Goal: Check status: Check status

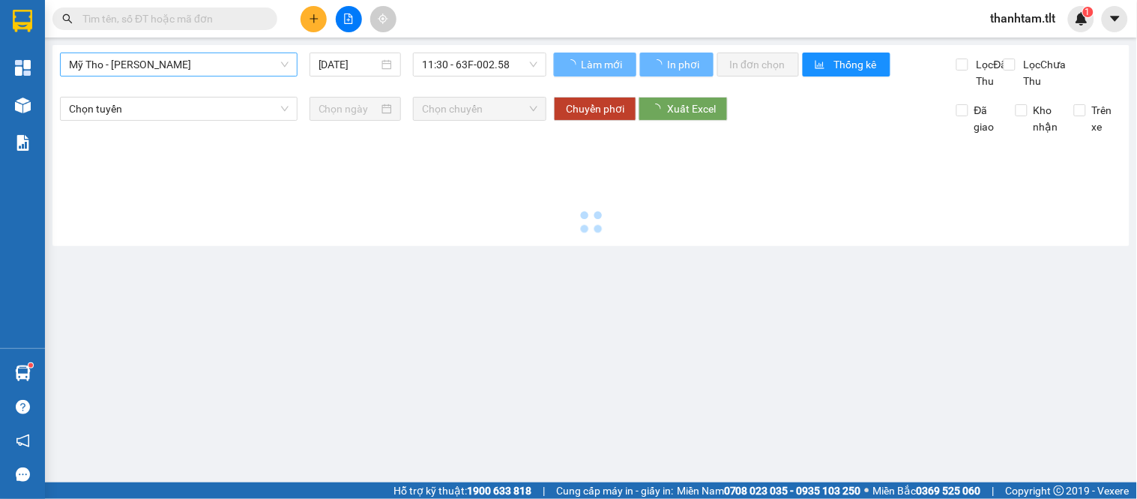
click at [223, 71] on span "Mỹ Tho - [PERSON_NAME]" at bounding box center [179, 64] width 220 height 22
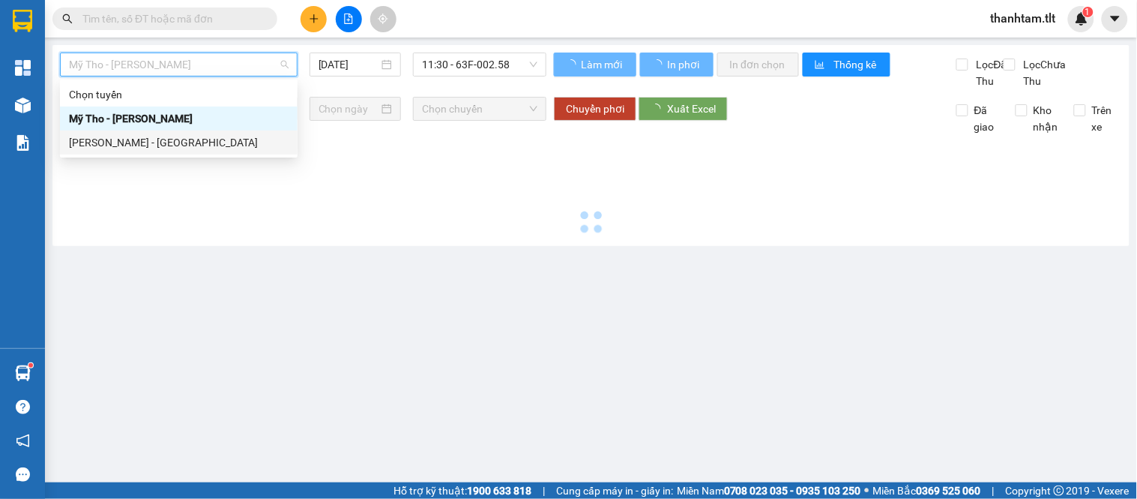
click at [196, 145] on div "[PERSON_NAME] - [GEOGRAPHIC_DATA]" at bounding box center [179, 142] width 220 height 16
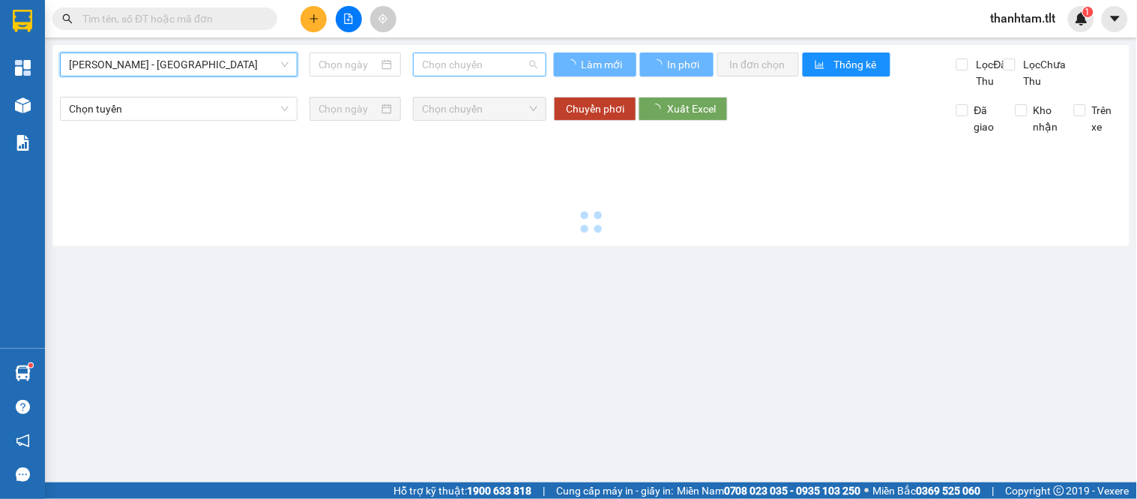
click at [457, 63] on span "Chọn chuyến" at bounding box center [479, 64] width 115 height 22
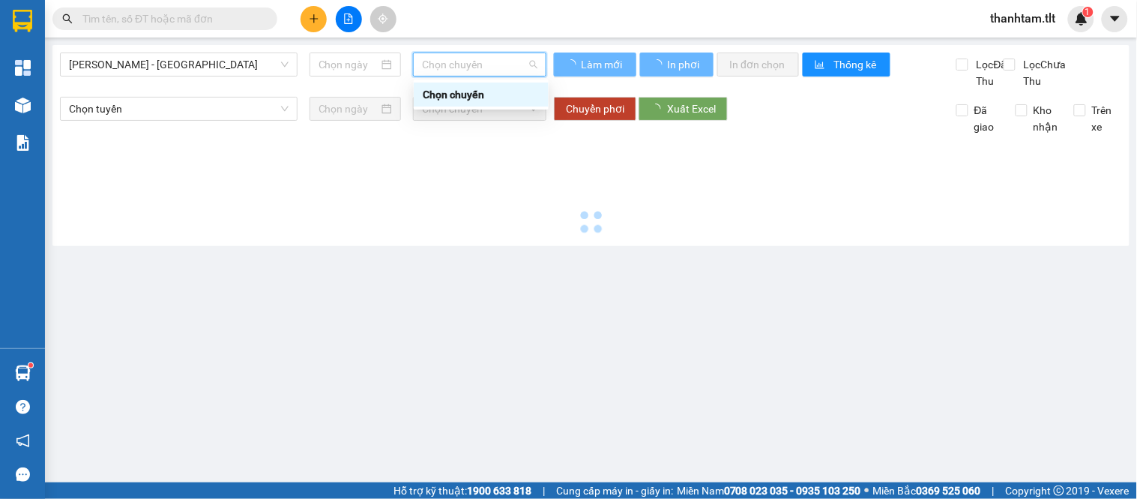
type input "[DATE]"
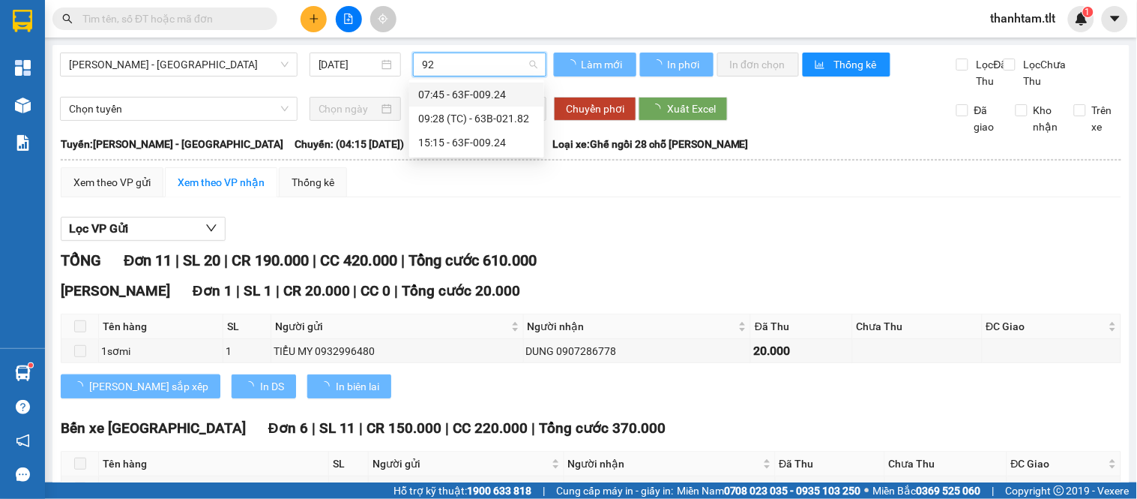
type input "924"
click at [507, 103] on div "07:45 - 63F-009.24" at bounding box center [476, 94] width 135 height 24
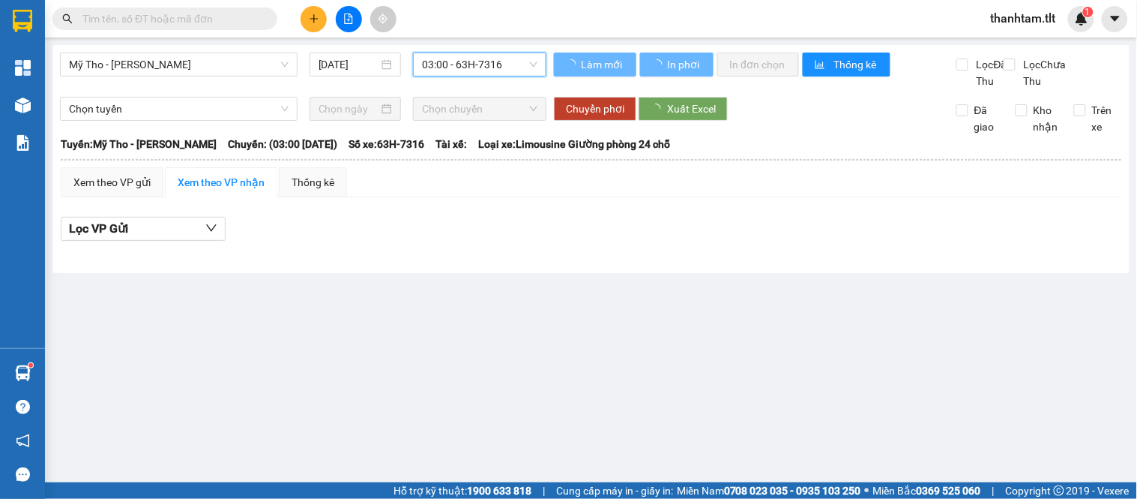
click at [506, 73] on span "03:00 - 63H-7316" at bounding box center [479, 64] width 115 height 22
type input "924"
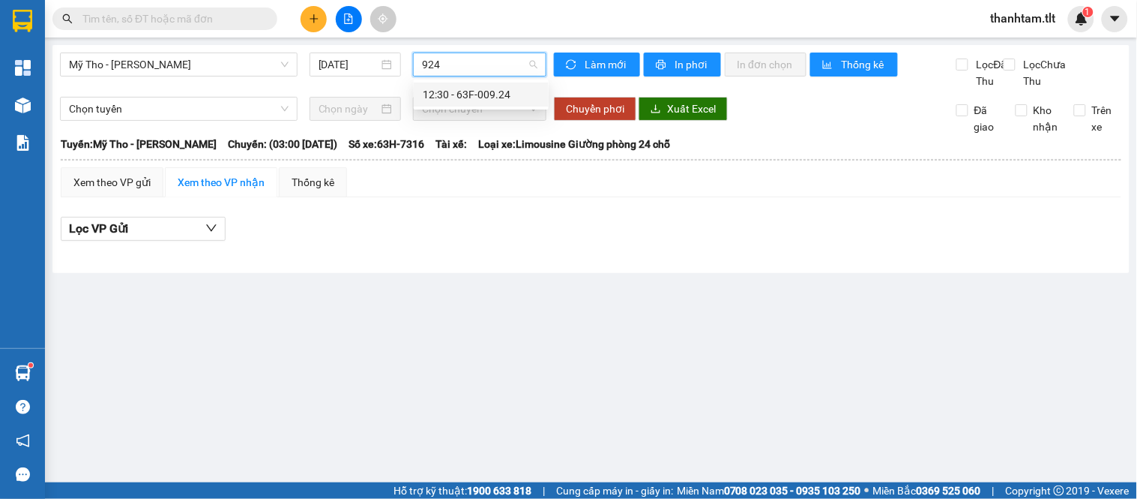
click at [484, 93] on div "12:30 - 63F-009.24" at bounding box center [481, 94] width 117 height 16
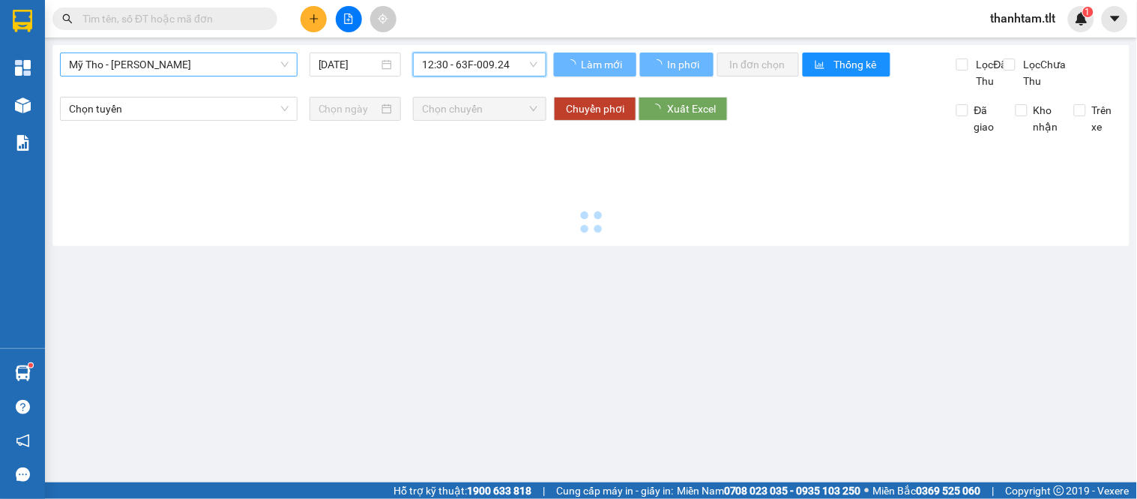
click at [252, 70] on span "Mỹ Tho - [PERSON_NAME]" at bounding box center [179, 64] width 220 height 22
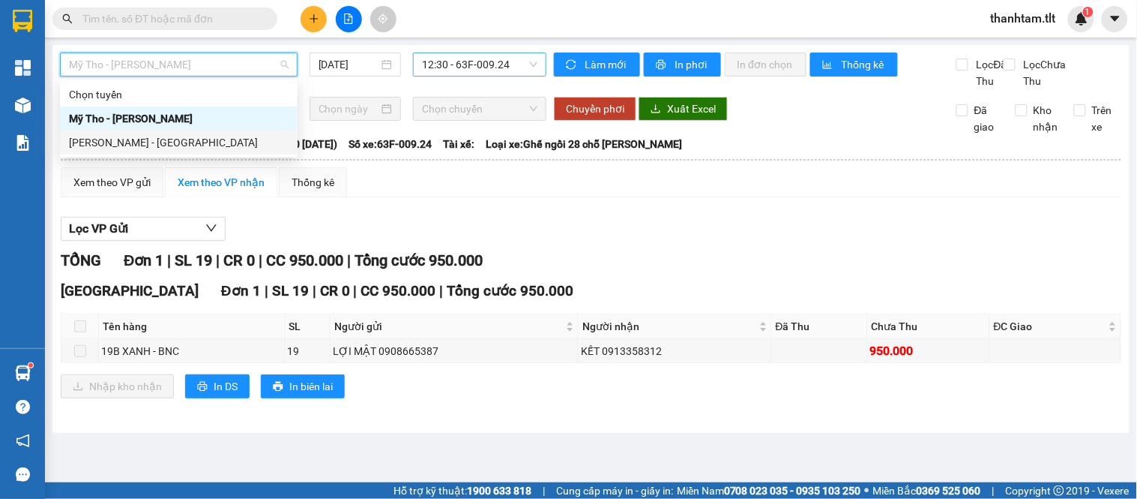
click at [192, 140] on div "[PERSON_NAME] - [GEOGRAPHIC_DATA]" at bounding box center [179, 142] width 220 height 16
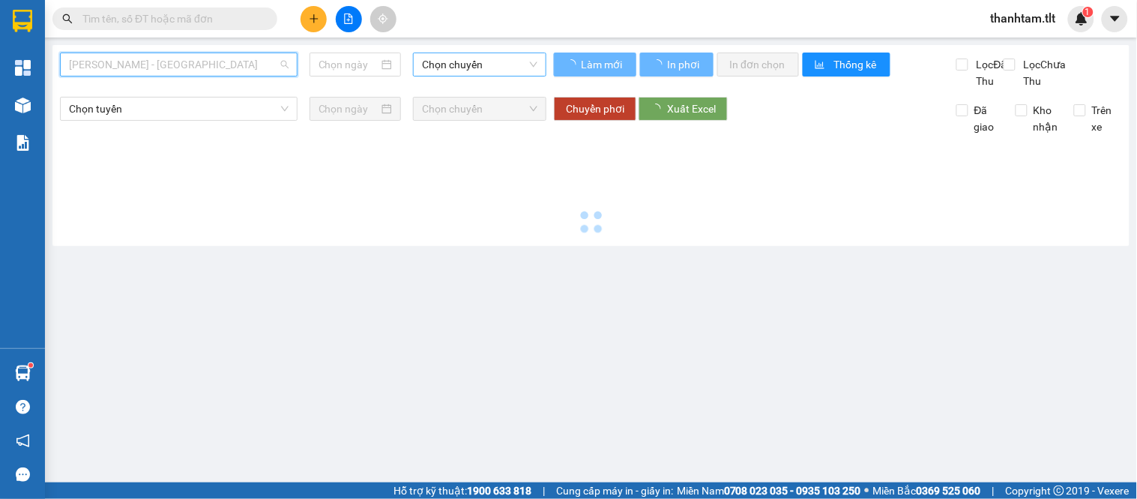
drag, startPoint x: 236, startPoint y: 58, endPoint x: 232, endPoint y: 86, distance: 28.7
click at [235, 58] on span "[PERSON_NAME] - [GEOGRAPHIC_DATA]" at bounding box center [179, 64] width 220 height 22
type input "[DATE]"
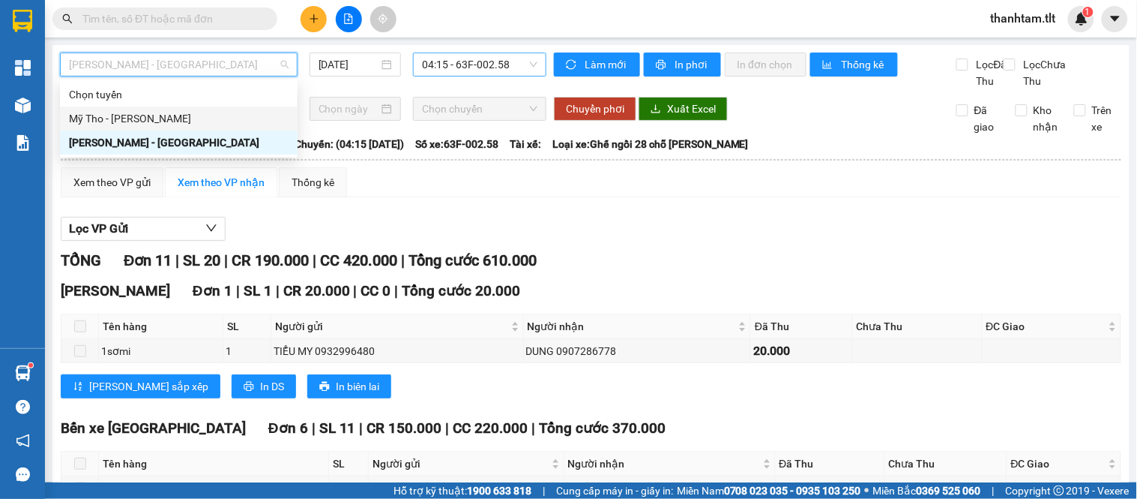
click at [205, 121] on div "Mỹ Tho - [PERSON_NAME]" at bounding box center [179, 118] width 220 height 16
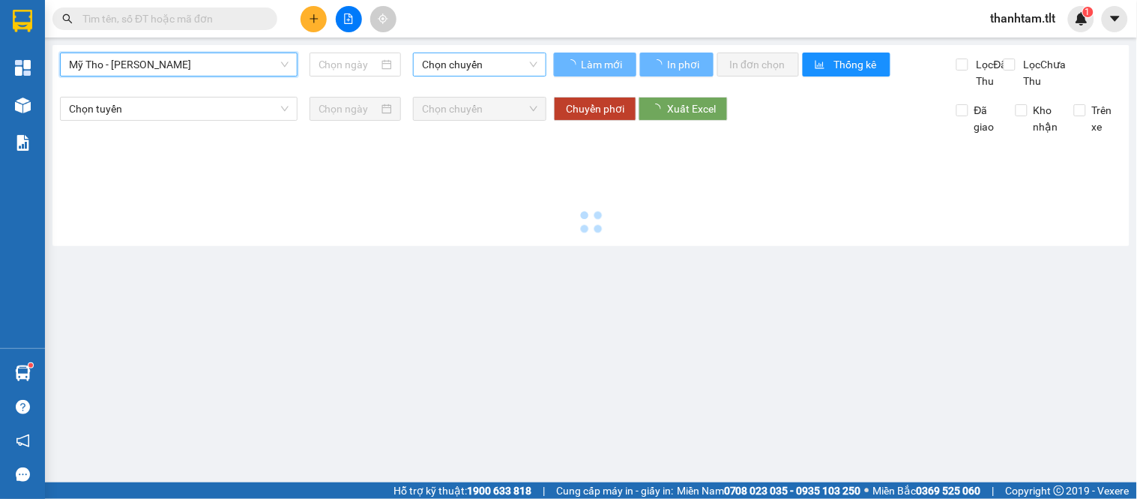
type input "[DATE]"
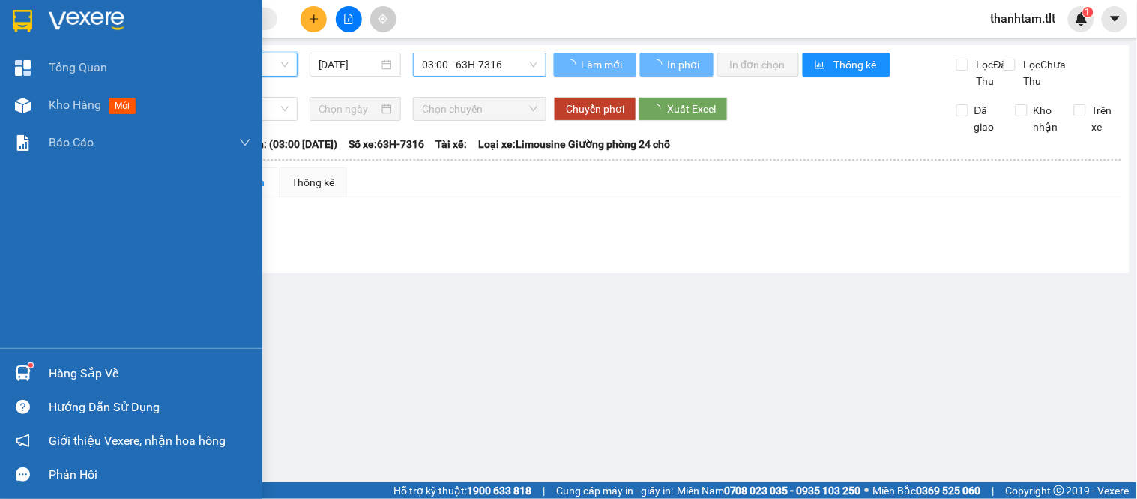
click at [10, 375] on div at bounding box center [23, 373] width 26 height 26
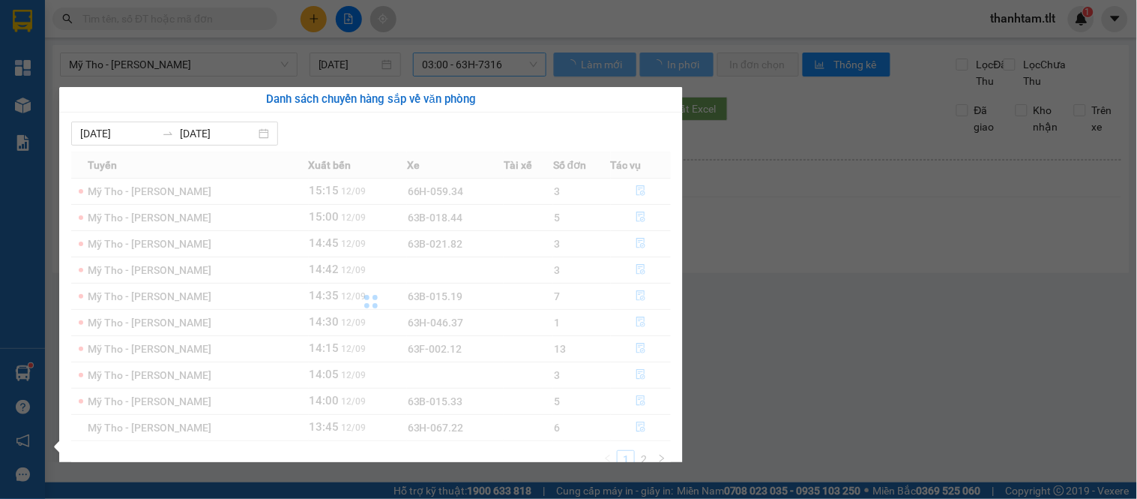
click at [754, 398] on section "Kết quả tìm kiếm ( 0 ) Bộ lọc No Data thanhtam.tlt 1 Tổng Quan Kho hàng mới Báo…" at bounding box center [568, 249] width 1137 height 499
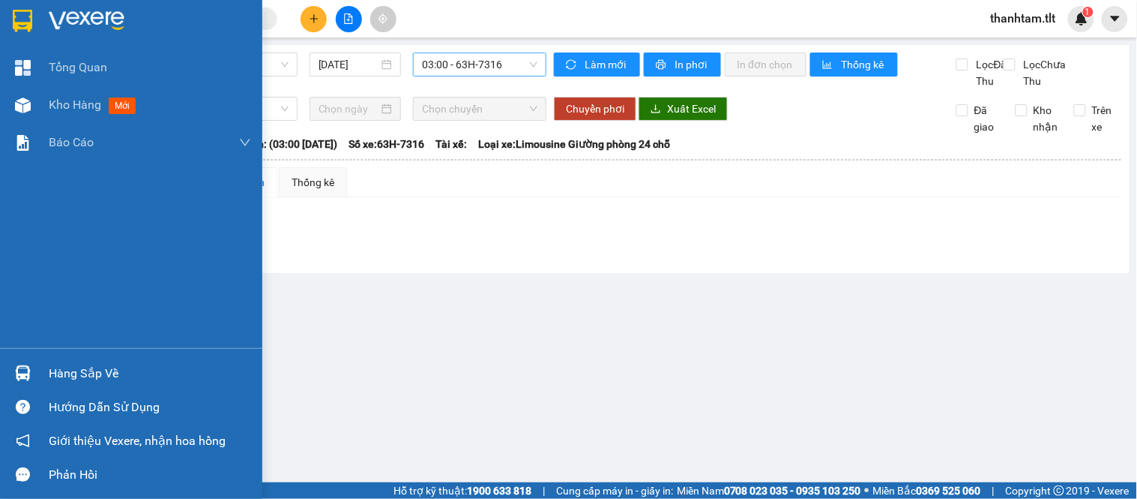
click at [0, 366] on div "Hàng sắp về" at bounding box center [131, 373] width 262 height 34
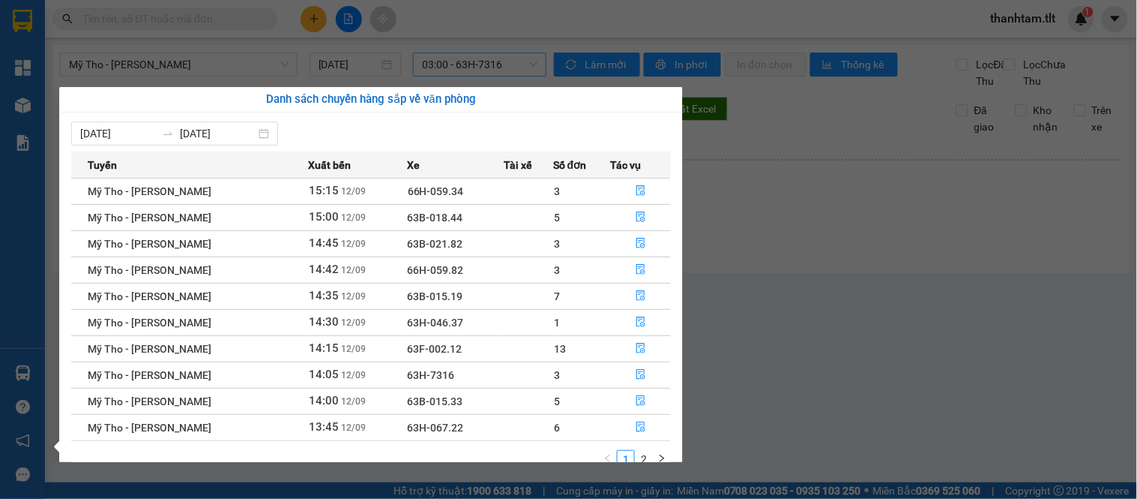
click at [643, 458] on link "2" at bounding box center [644, 459] width 16 height 16
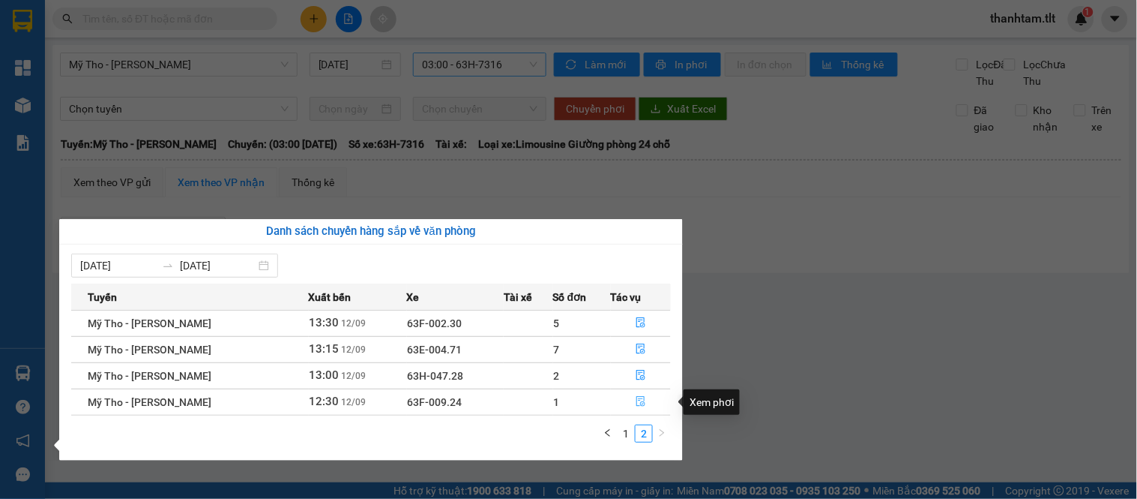
click at [633, 410] on button "button" at bounding box center [641, 402] width 59 height 24
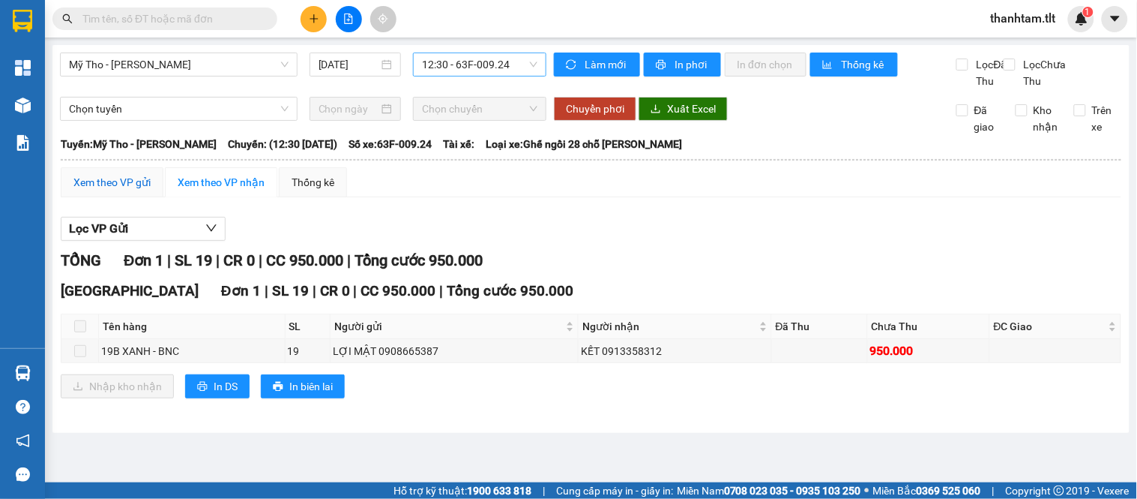
click at [91, 190] on div "Xem theo VP gửi" at bounding box center [111, 182] width 77 height 16
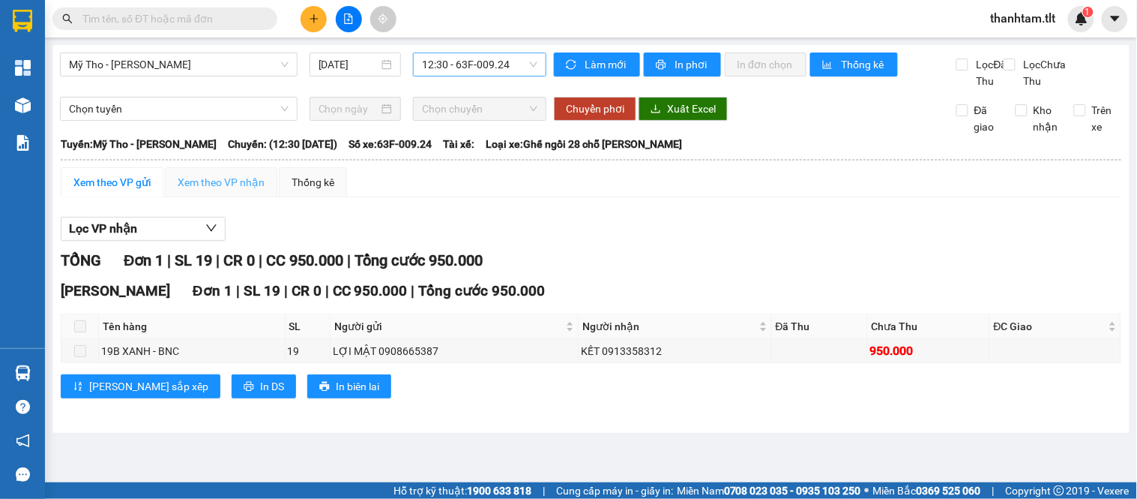
click at [208, 197] on div "Xem theo VP nhận" at bounding box center [221, 182] width 112 height 30
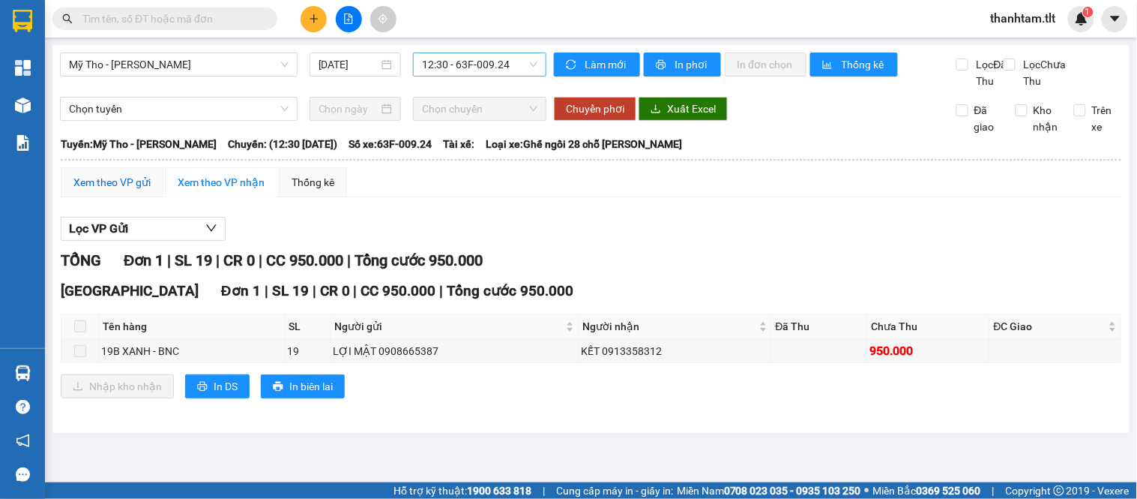
drag, startPoint x: 133, startPoint y: 192, endPoint x: 181, endPoint y: 230, distance: 61.9
click at [132, 190] on div "Xem theo VP gửi" at bounding box center [111, 182] width 77 height 16
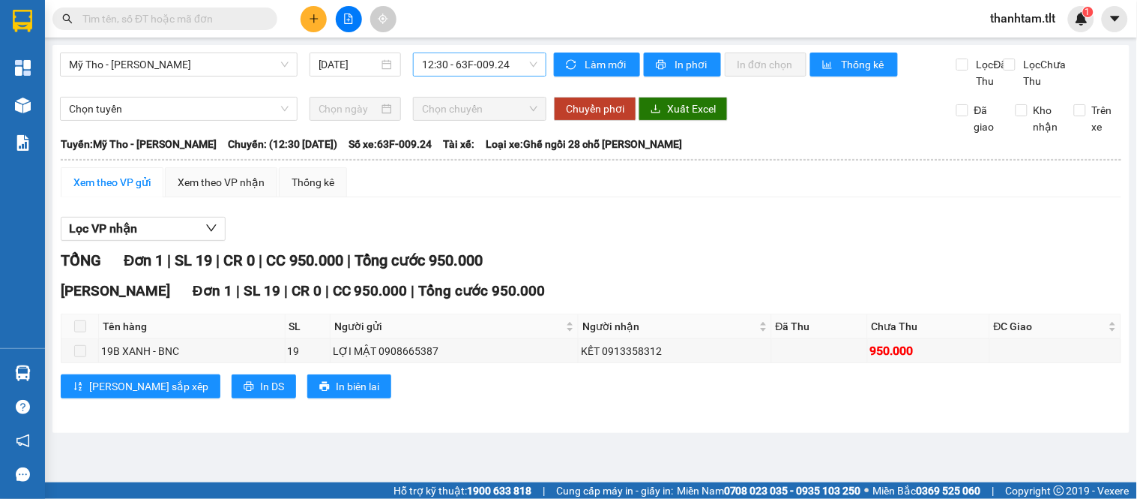
click at [450, 65] on span "12:30 - 63F-009.24" at bounding box center [479, 64] width 115 height 22
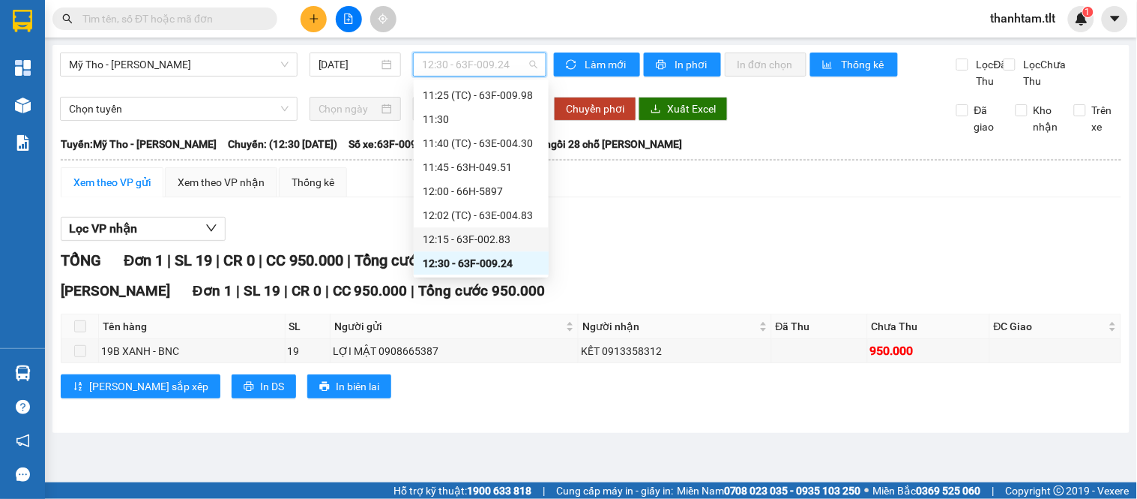
click at [467, 244] on div "12:15 - 63F-002.83" at bounding box center [481, 239] width 117 height 16
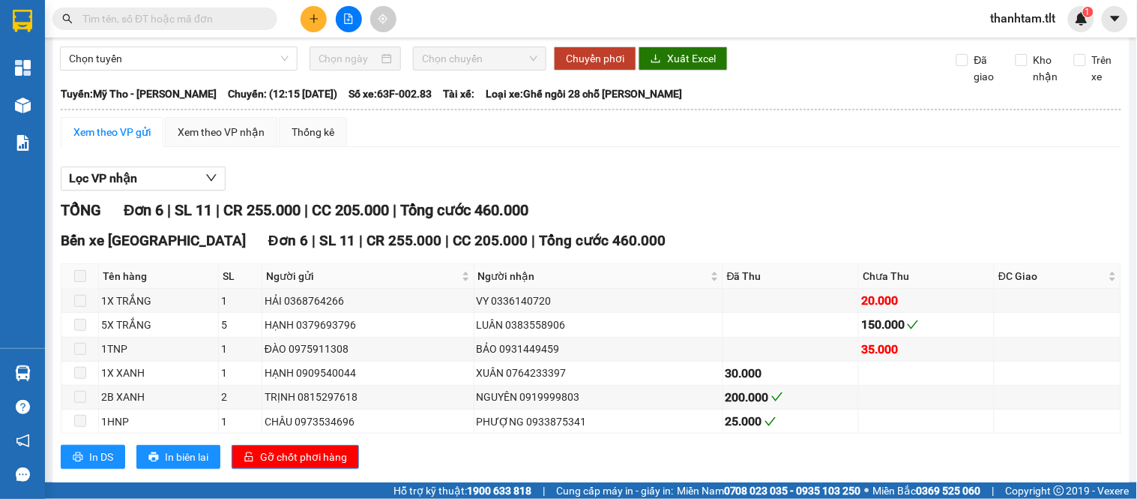
scroll to position [95, 0]
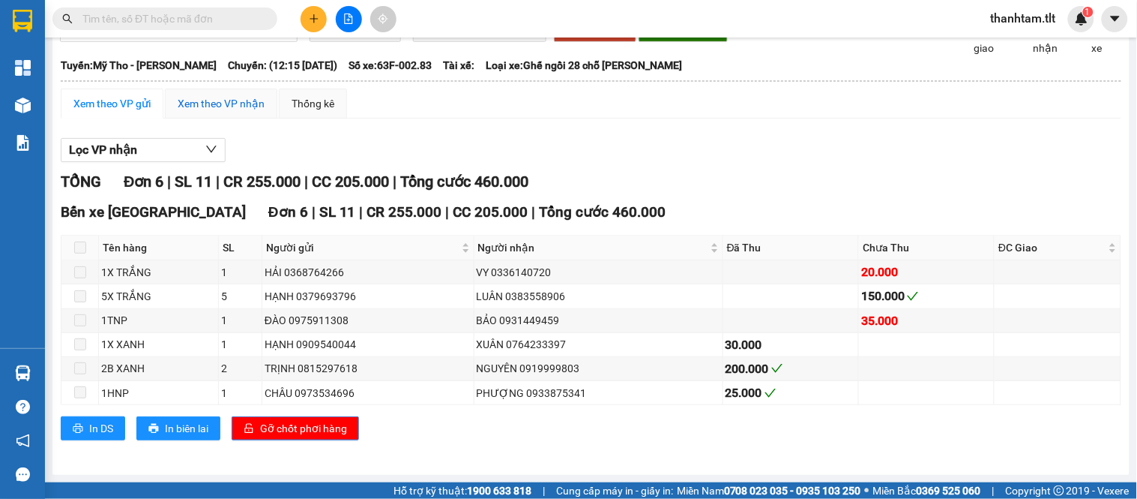
click at [231, 100] on div "Xem theo VP nhận" at bounding box center [221, 103] width 87 height 16
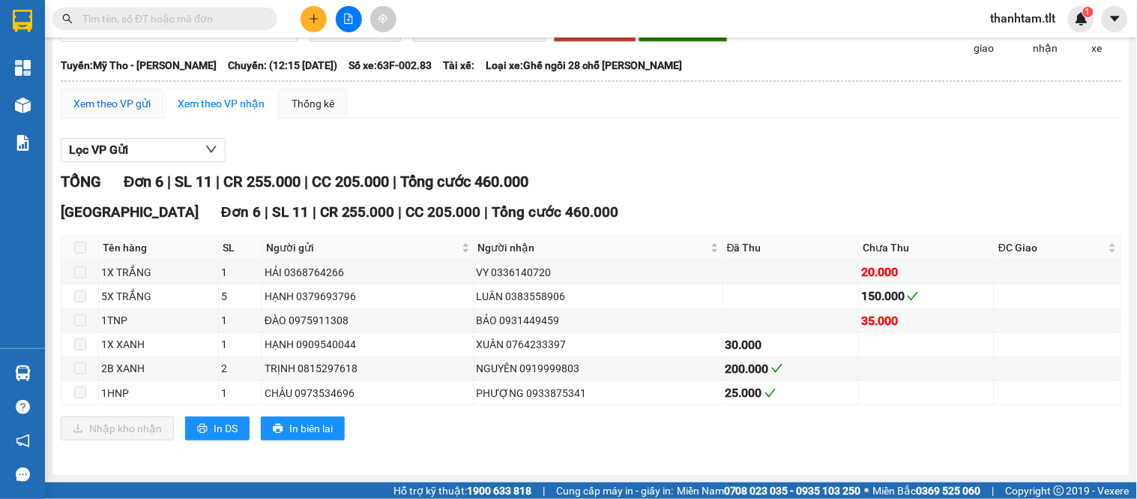
click at [106, 103] on div "Xem theo VP gửi" at bounding box center [111, 103] width 77 height 16
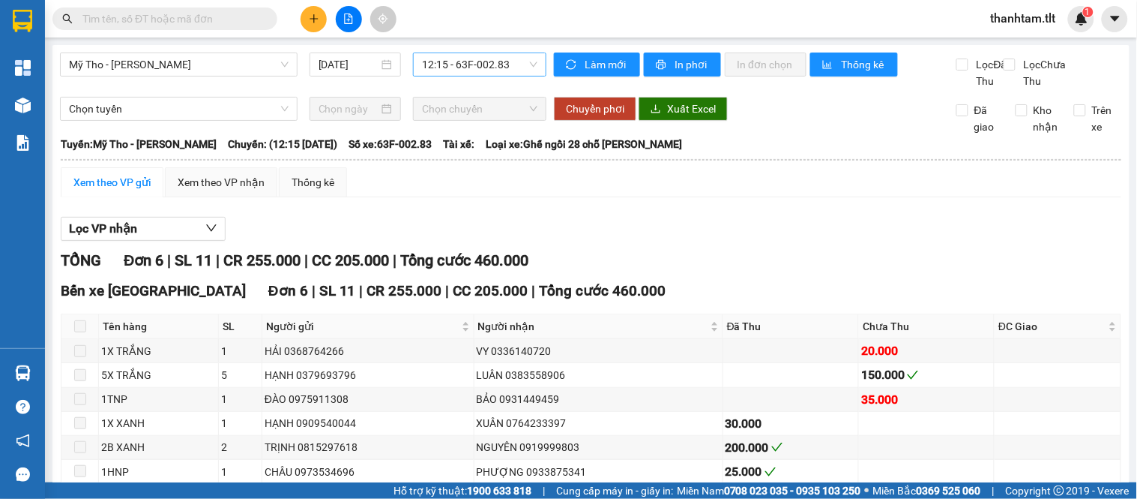
click at [506, 60] on span "12:15 - 63F-002.83" at bounding box center [479, 64] width 115 height 22
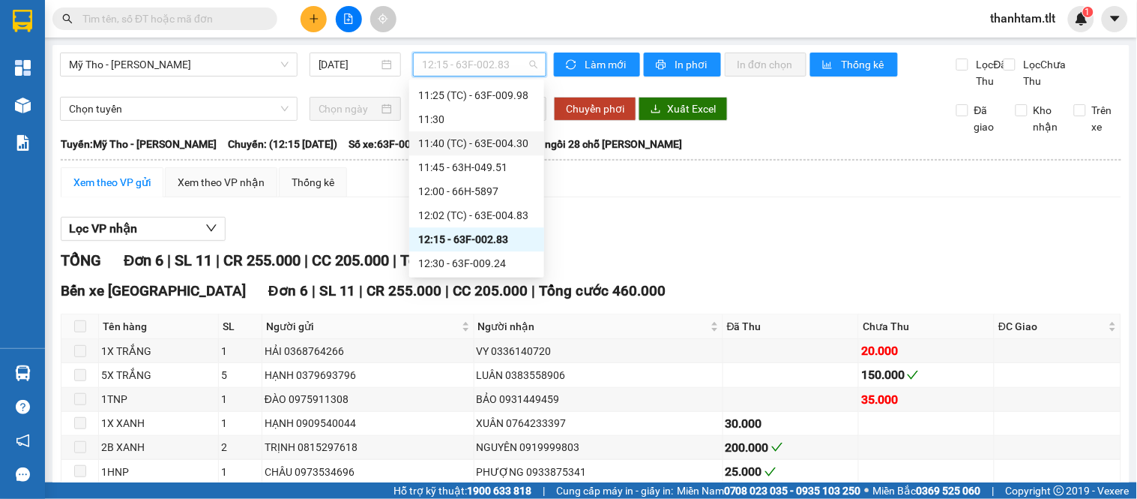
click at [474, 147] on div "11:40 (TC) - 63E-004.30" at bounding box center [476, 143] width 117 height 16
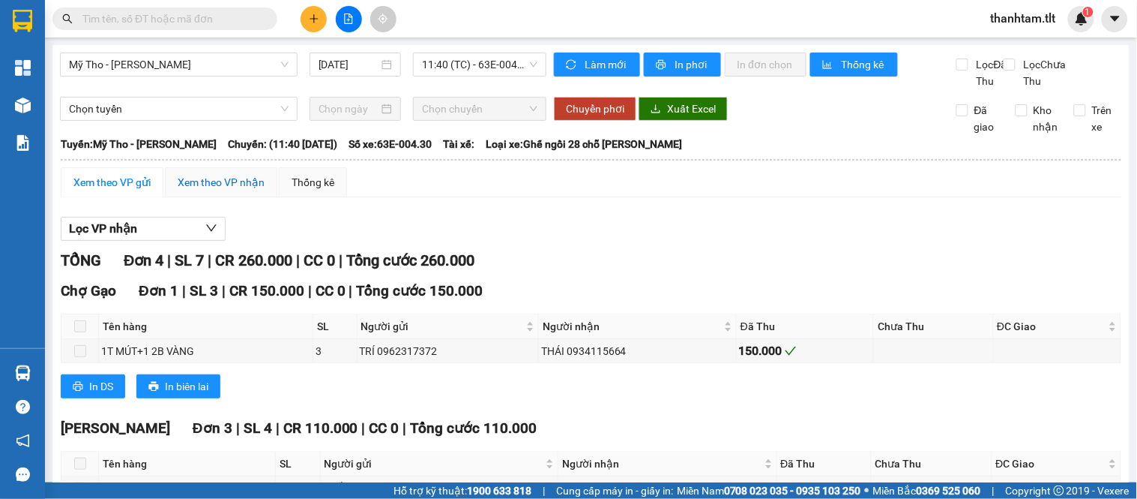
click at [201, 190] on div "Xem theo VP nhận" at bounding box center [221, 182] width 87 height 16
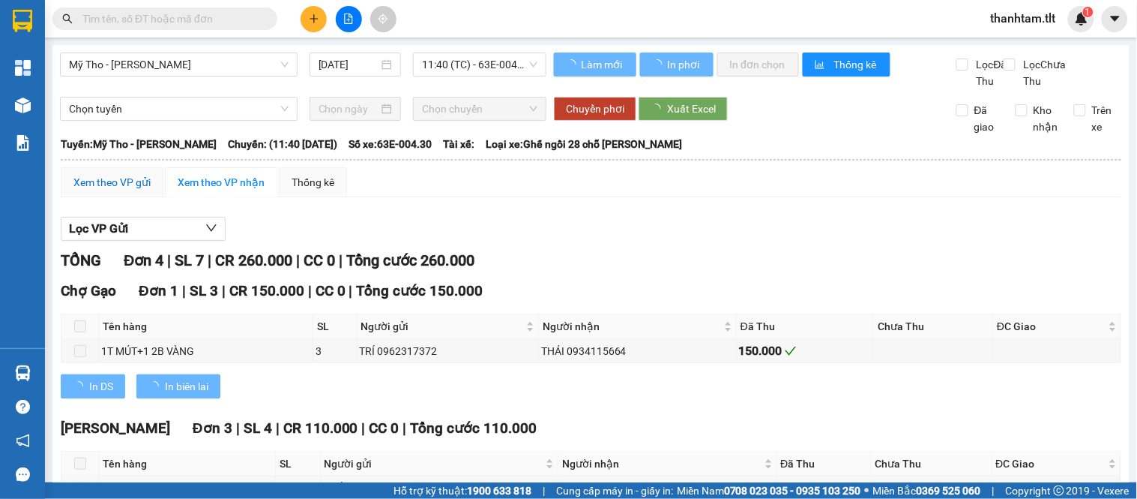
click at [118, 190] on div "Xem theo VP gửi" at bounding box center [111, 182] width 77 height 16
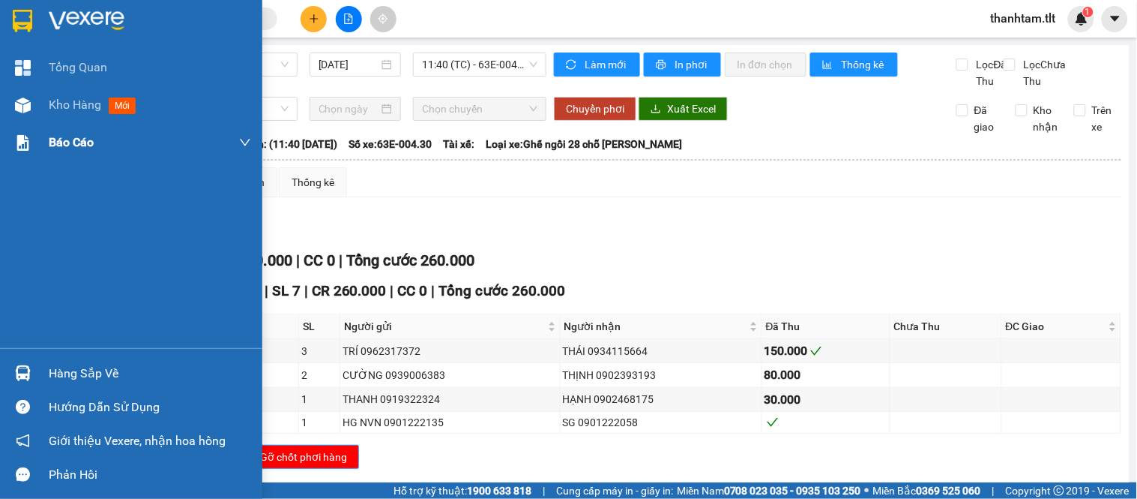
click at [43, 100] on div "Kho hàng mới" at bounding box center [131, 104] width 262 height 37
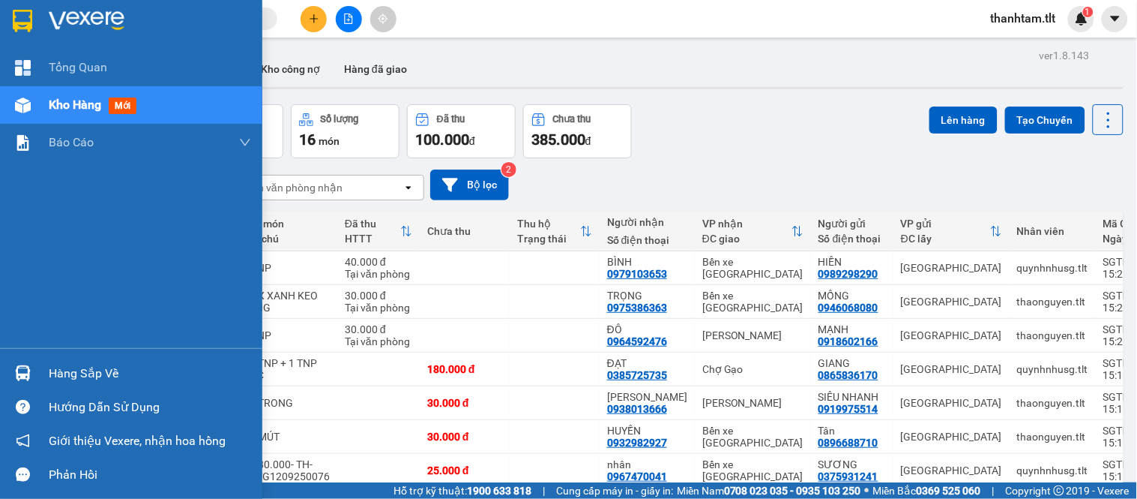
drag, startPoint x: 66, startPoint y: 369, endPoint x: 77, endPoint y: 373, distance: 11.9
click at [69, 376] on div "Hàng sắp về" at bounding box center [150, 373] width 202 height 22
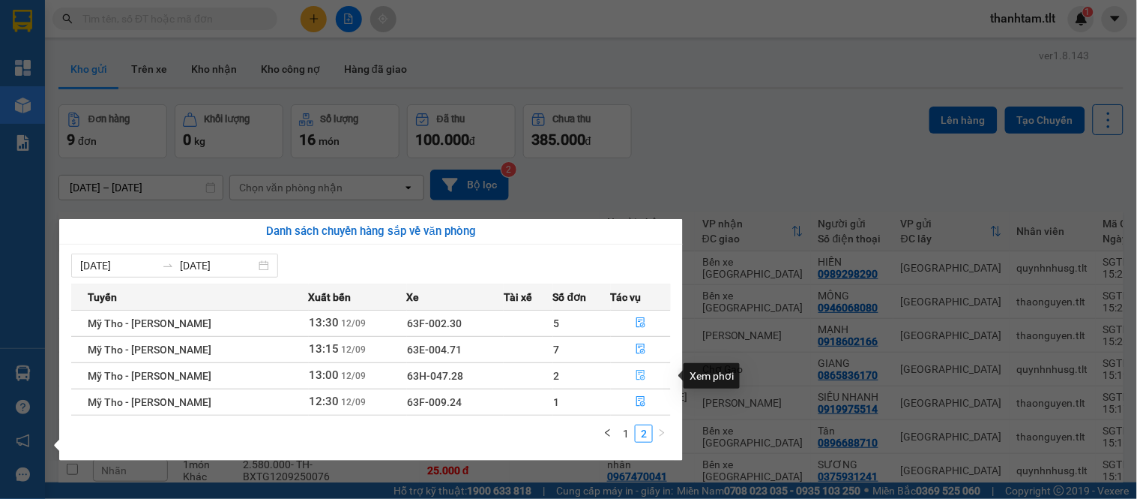
click at [631, 373] on button "button" at bounding box center [641, 376] width 59 height 24
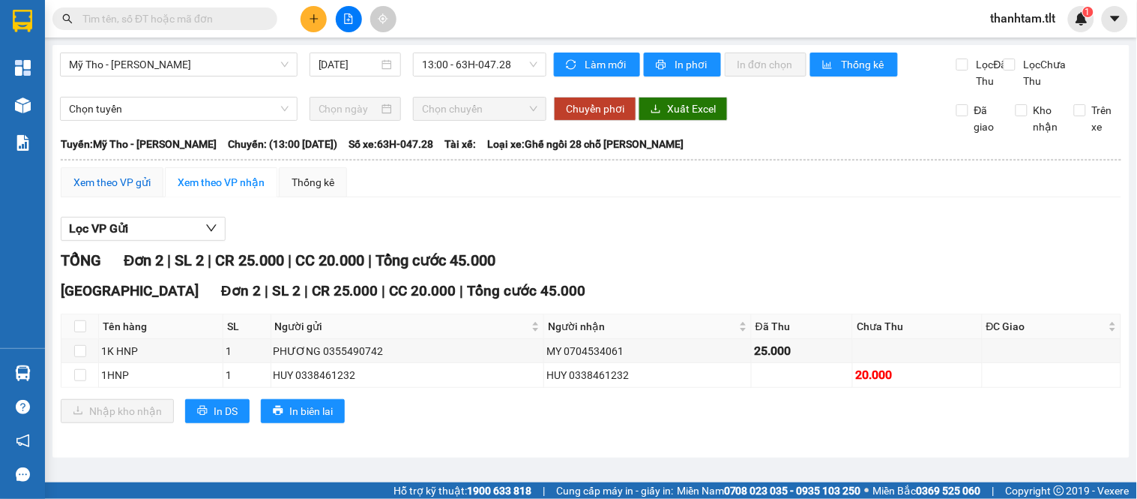
click at [107, 190] on div "Xem theo VP gửi" at bounding box center [111, 182] width 77 height 16
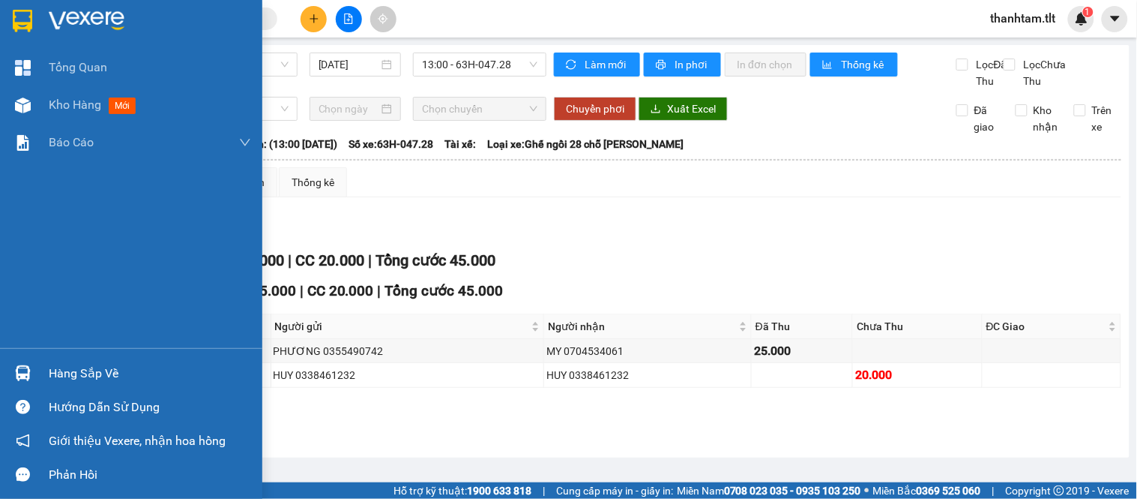
drag, startPoint x: 33, startPoint y: 366, endPoint x: 64, endPoint y: 362, distance: 31.7
click at [30, 366] on div at bounding box center [23, 373] width 26 height 26
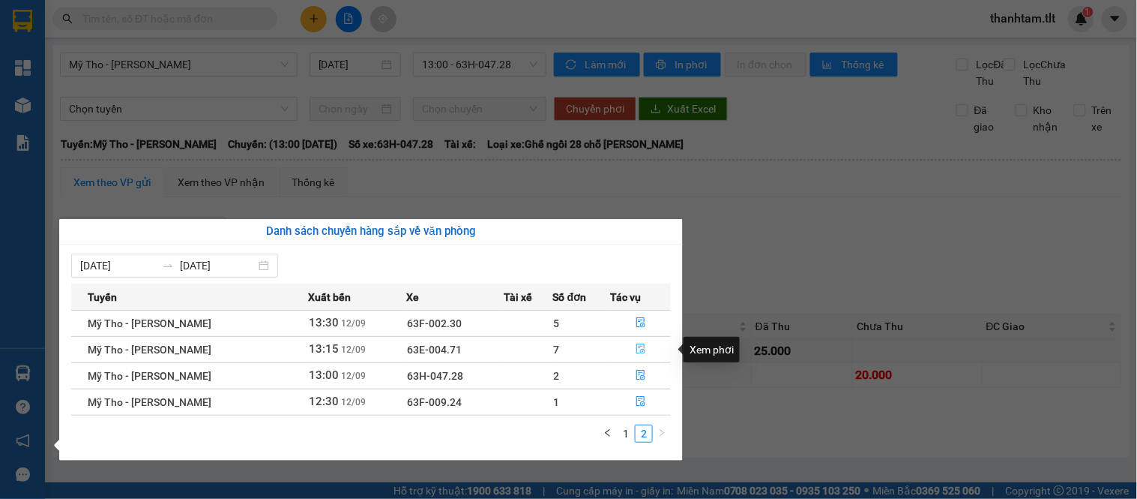
click at [639, 351] on icon "file-done" at bounding box center [641, 348] width 9 height 10
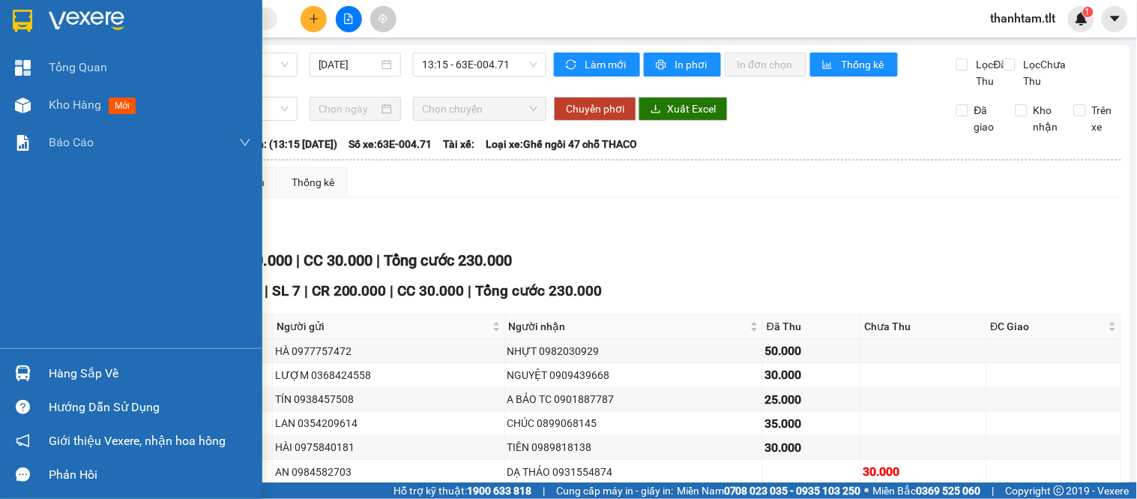
click at [24, 384] on div at bounding box center [23, 373] width 26 height 26
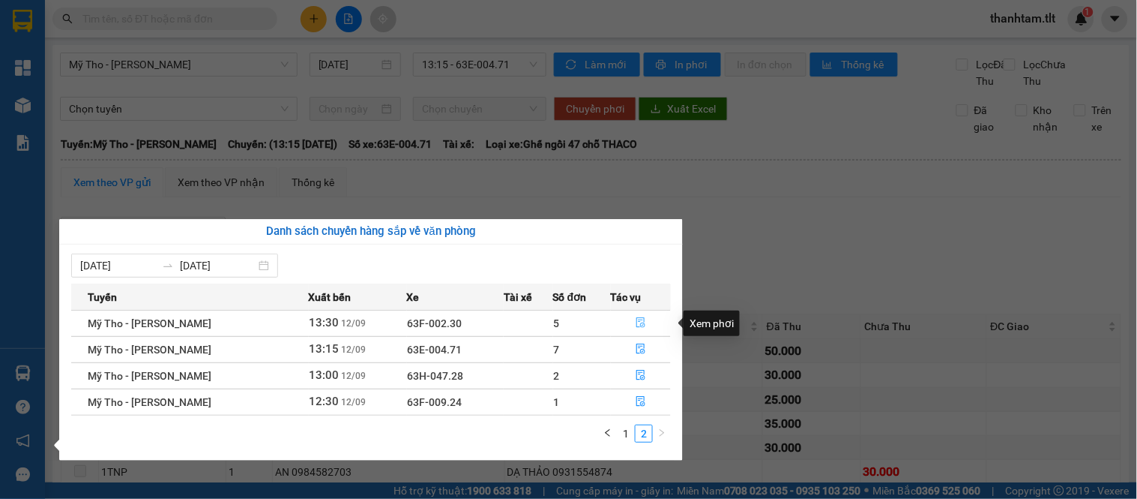
click at [639, 323] on icon "file-done" at bounding box center [641, 322] width 10 height 10
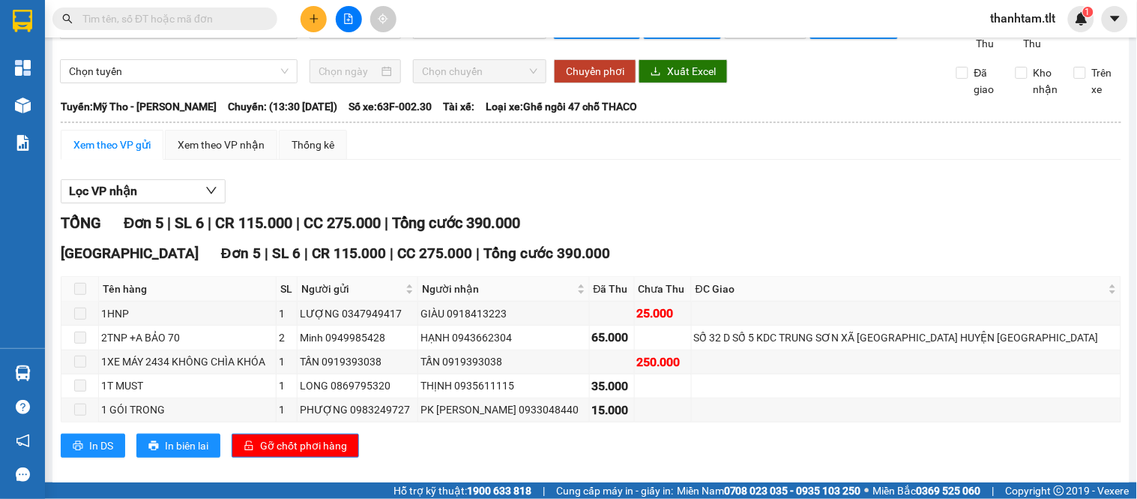
scroll to position [71, 0]
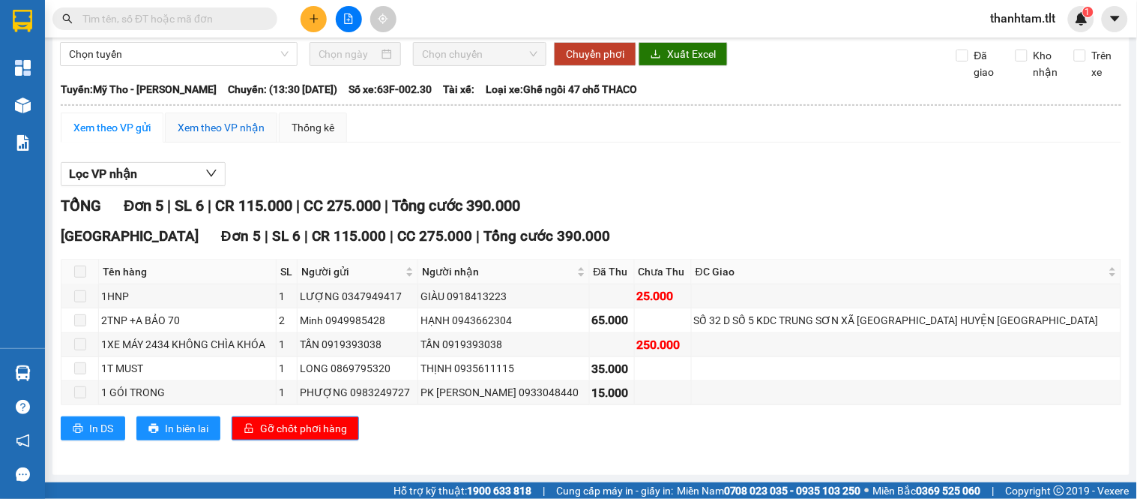
click at [208, 122] on div "Xem theo VP nhận" at bounding box center [221, 127] width 87 height 16
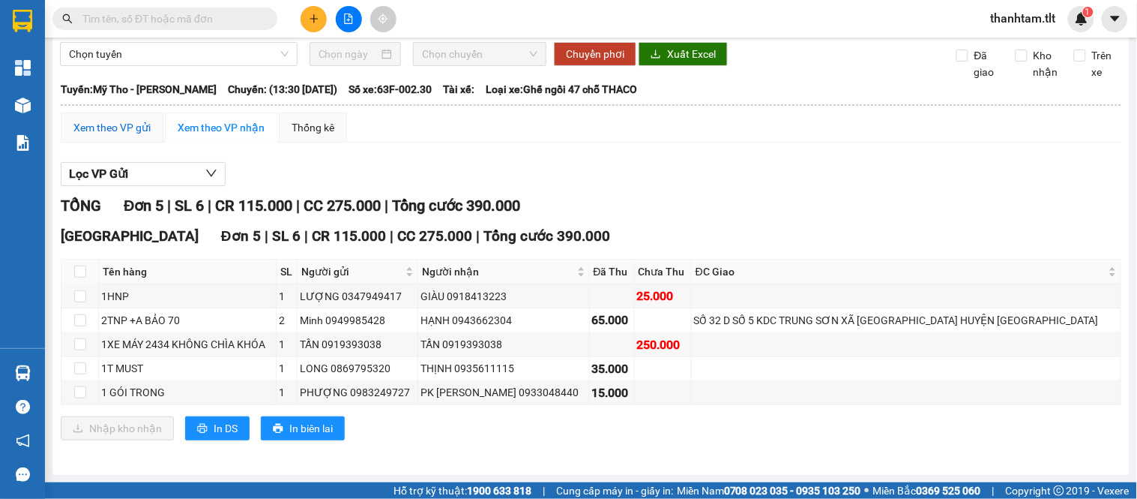
click at [116, 125] on div "Xem theo VP gửi" at bounding box center [111, 127] width 77 height 16
